Goal: Task Accomplishment & Management: Use online tool/utility

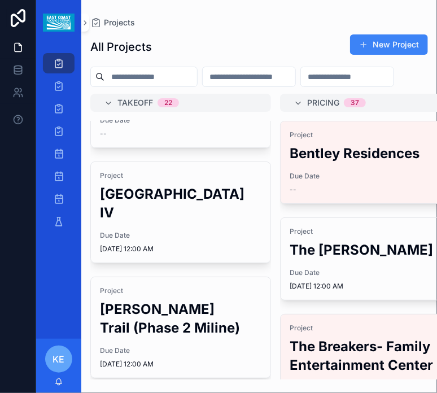
scroll to position [56, 0]
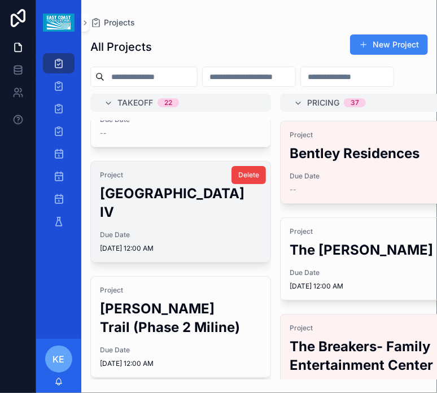
click at [176, 221] on h2 "[GEOGRAPHIC_DATA] IV" at bounding box center [180, 202] width 161 height 37
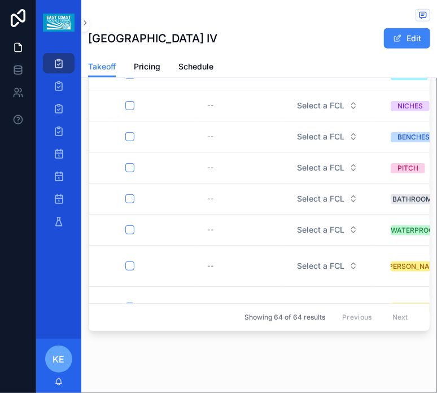
scroll to position [473, 0]
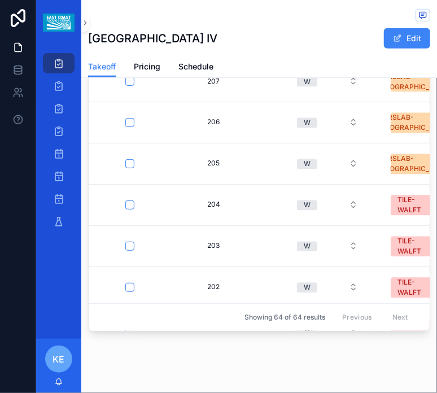
click at [178, 311] on div "Excel FCN FCL Trade Custom Product ID Product ID Manufacturer Manuf, Style, Col…" at bounding box center [259, 183] width 341 height 295
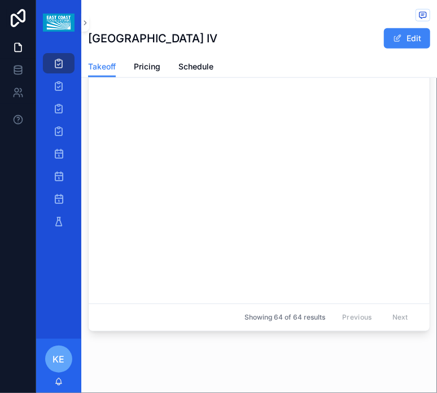
scroll to position [1389, 0]
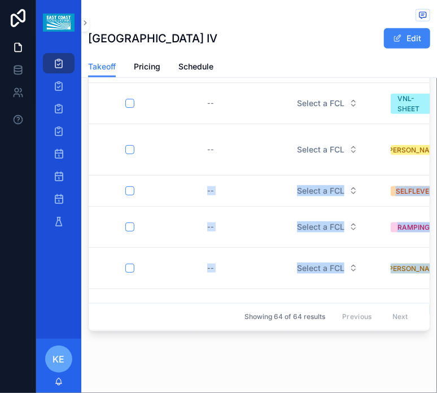
click at [210, 318] on div "Excel FCN FCL Trade Custom Product ID Product ID Manufacturer Manuf, Style, Col…" at bounding box center [259, 166] width 356 height 337
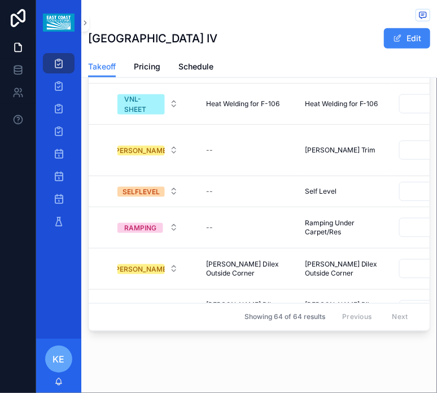
scroll to position [1389, 248]
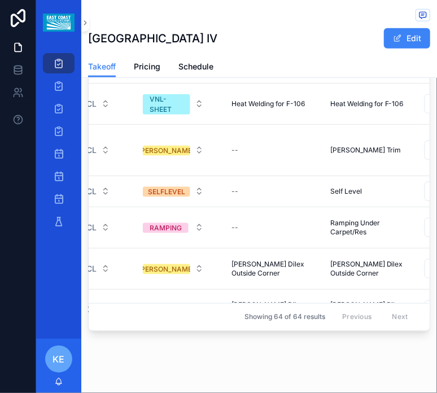
click at [143, 315] on div "Excel FCN FCL Trade Custom Product ID Product ID Manufacturer Manuf, Style, Col…" at bounding box center [259, 184] width 342 height 296
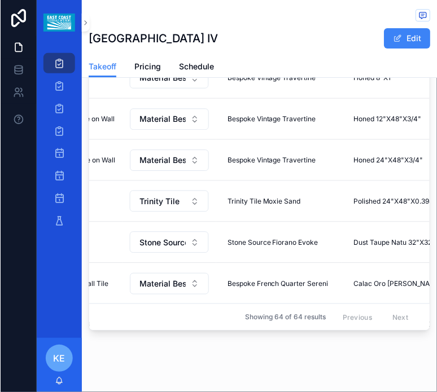
scroll to position [1877, 608]
